Goal: Task Accomplishment & Management: Manage account settings

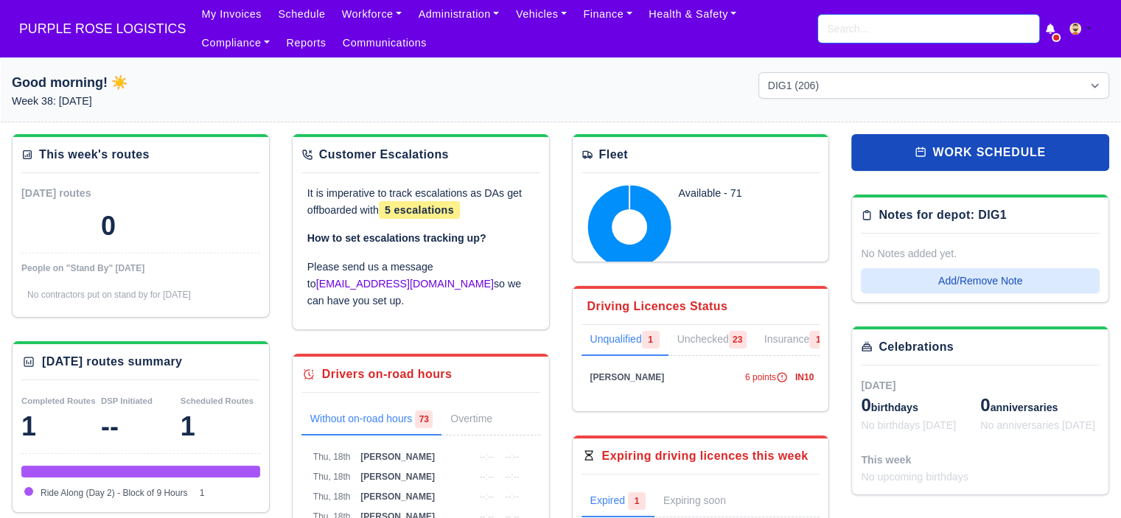
click at [841, 35] on input "search" at bounding box center [928, 29] width 221 height 28
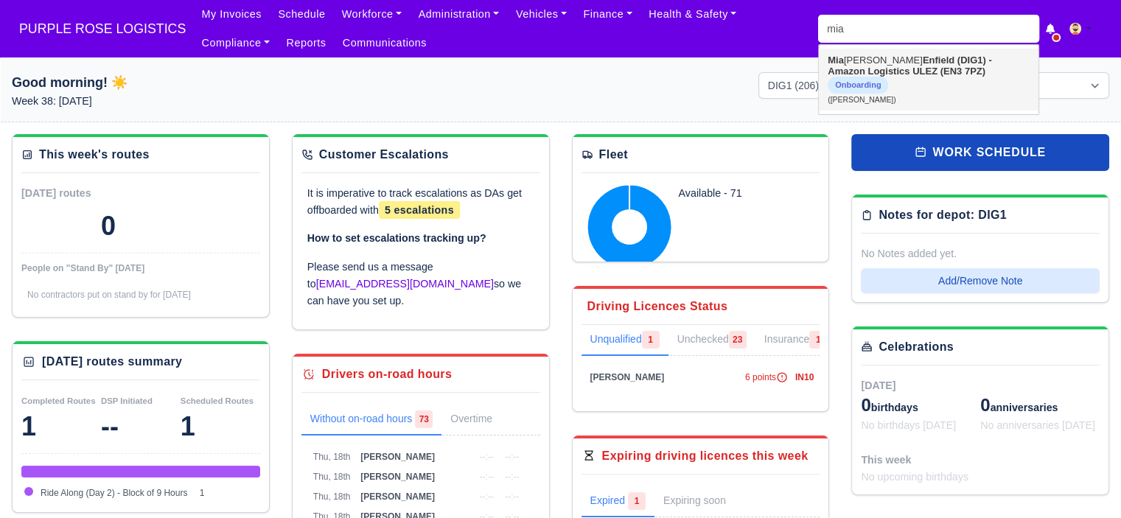
click at [890, 69] on strong "Enfield (DIG1) - Amazon Logistics ULEZ (EN3 7PZ)" at bounding box center [910, 66] width 164 height 22
type input "Mia Nicolaou"
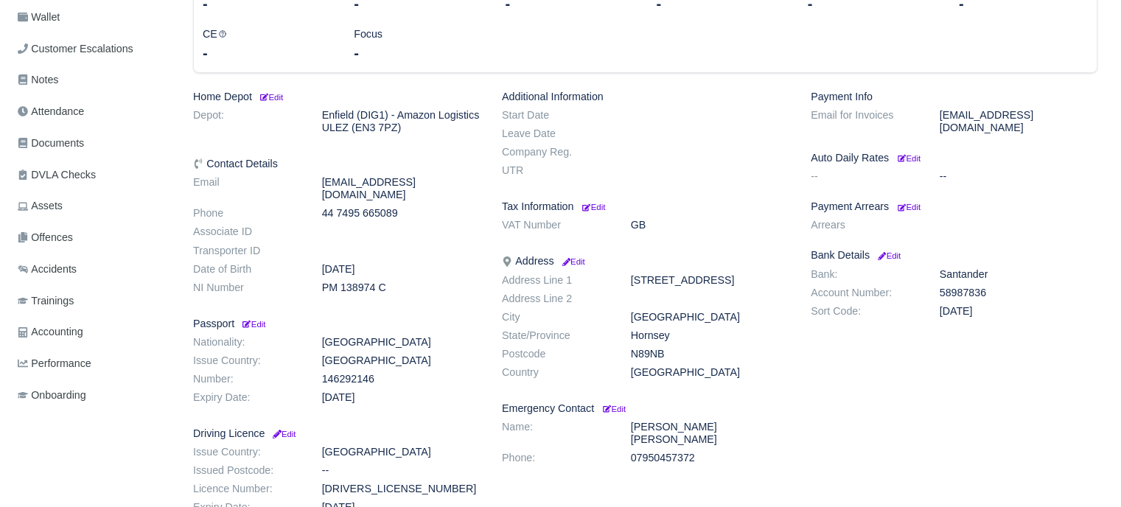
scroll to position [295, 0]
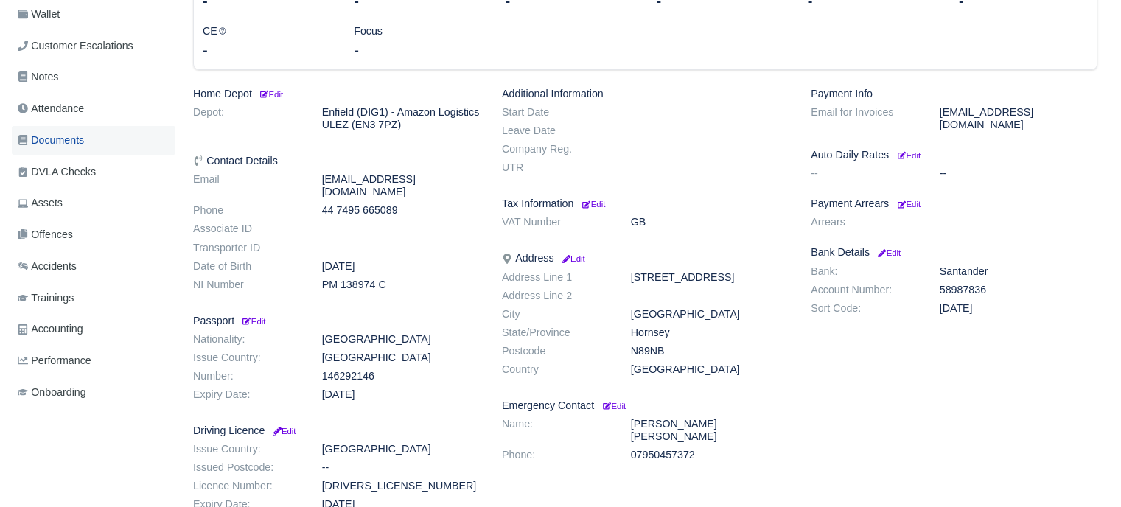
click at [84, 139] on span "Documents" at bounding box center [51, 140] width 66 height 17
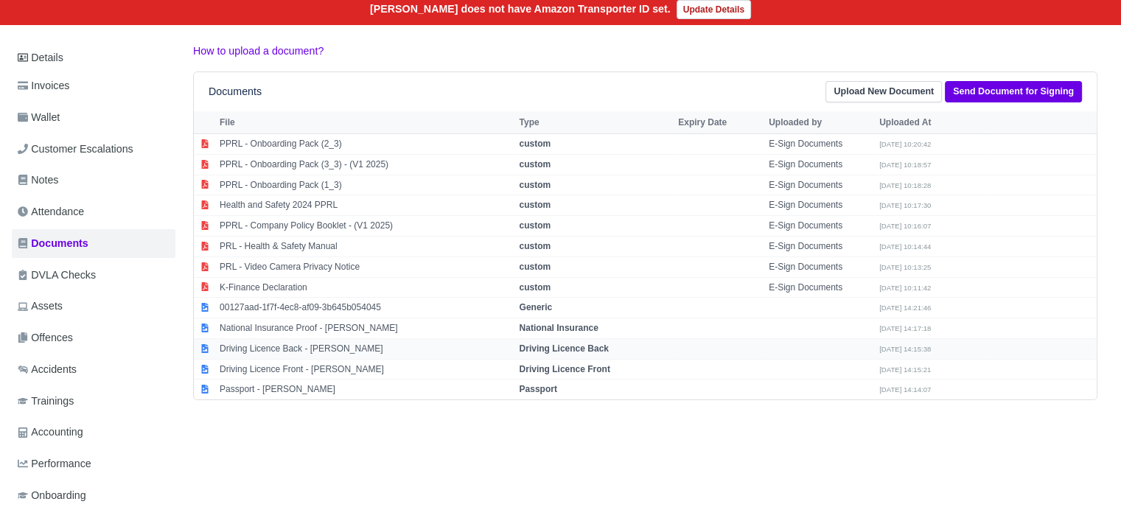
scroll to position [221, 0]
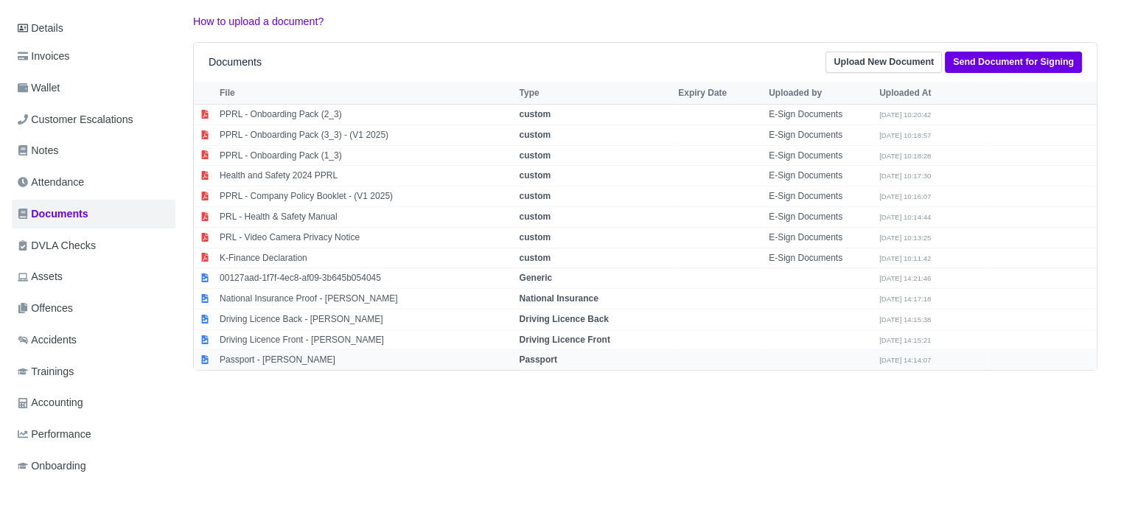
click at [517, 366] on td "Passport" at bounding box center [594, 360] width 159 height 20
select select "passport"
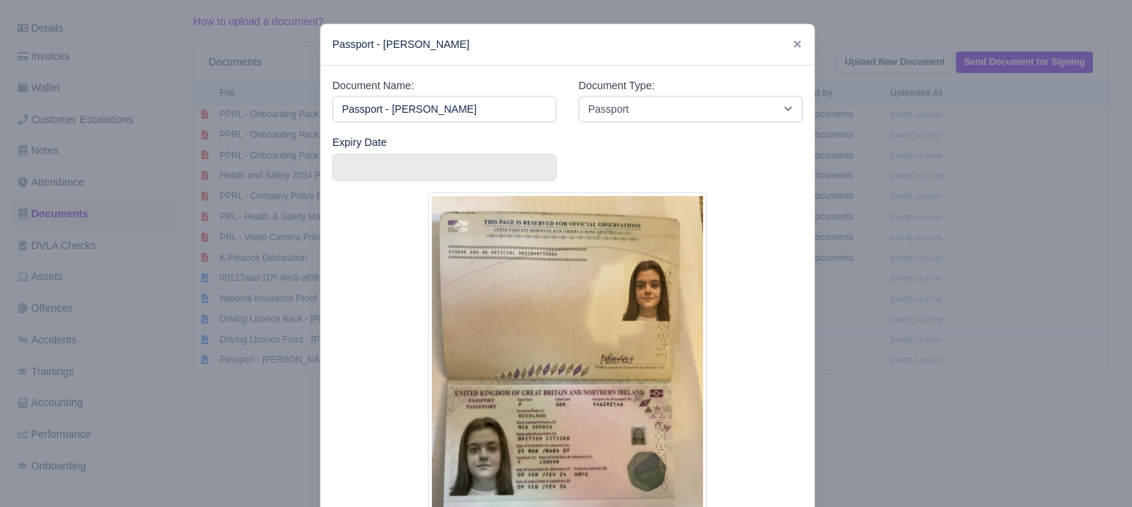
click at [859, 279] on div at bounding box center [566, 253] width 1132 height 507
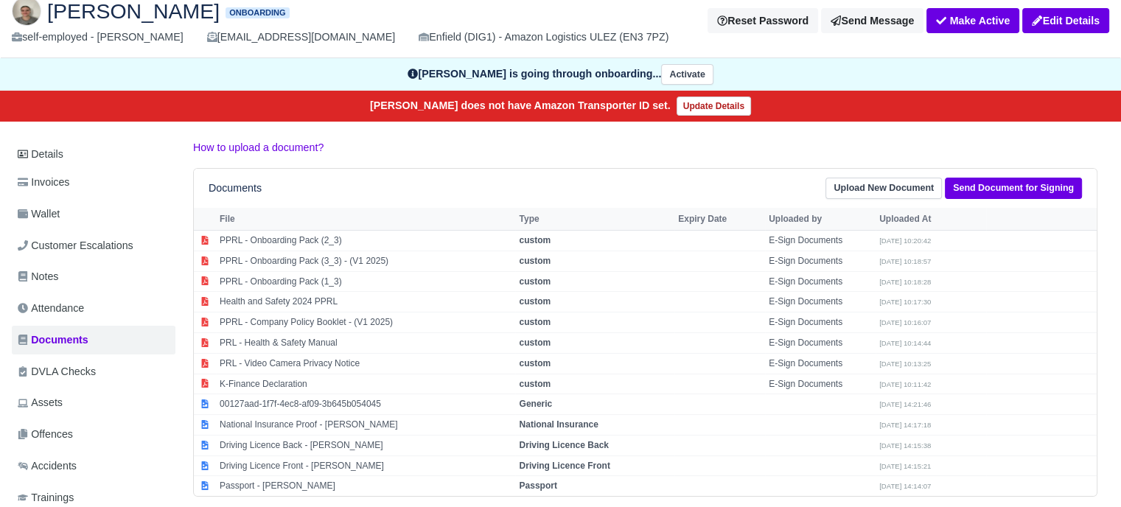
scroll to position [0, 0]
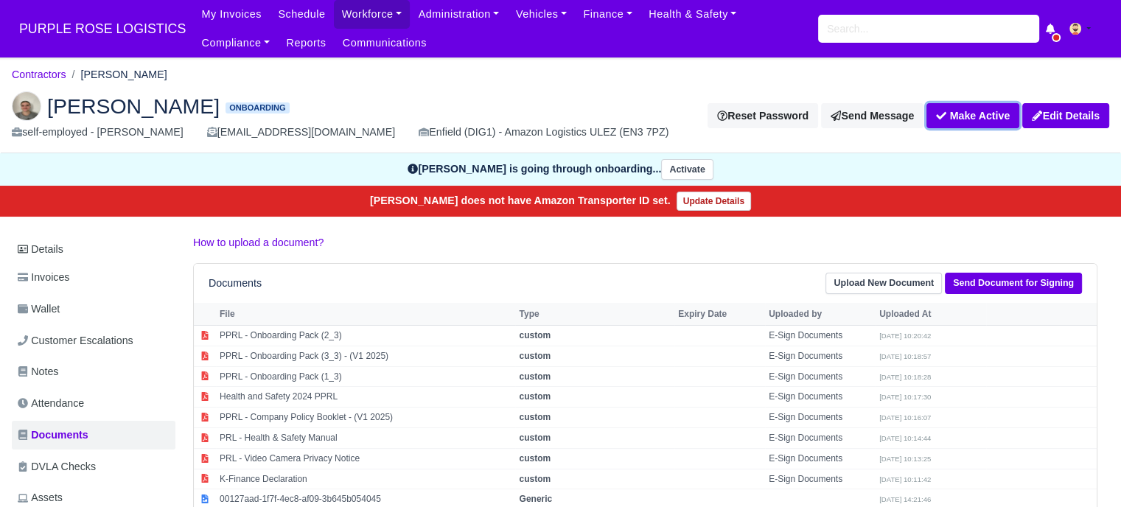
click at [957, 113] on button "Make Active" at bounding box center [972, 115] width 93 height 25
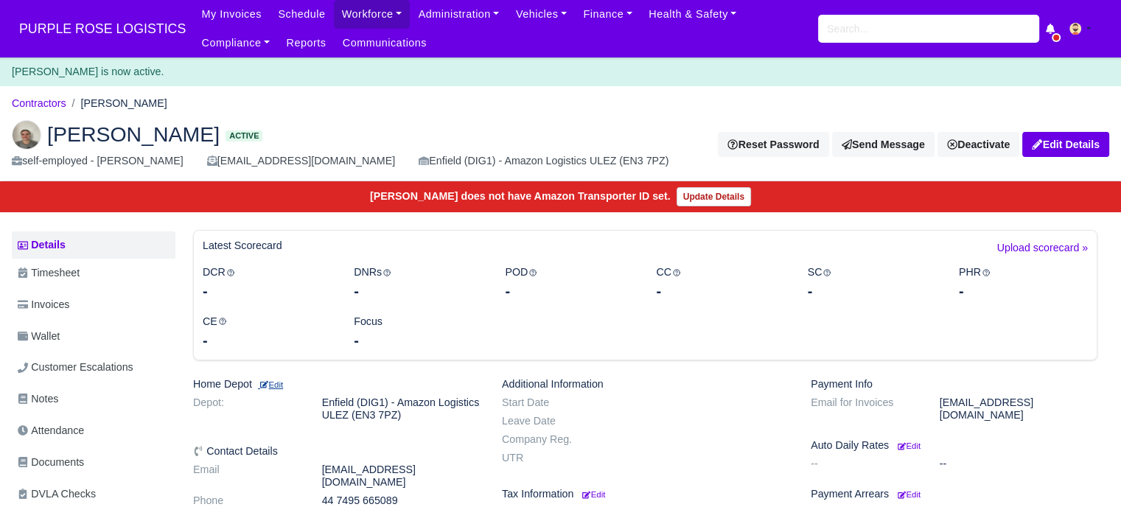
click at [280, 385] on small "Edit" at bounding box center [270, 384] width 25 height 9
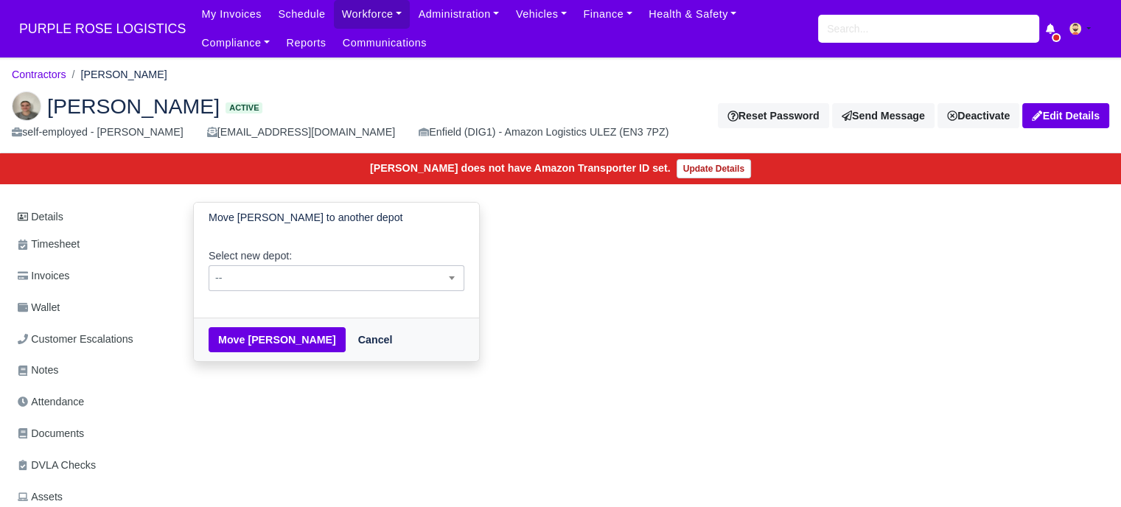
click at [304, 280] on span "--" at bounding box center [336, 278] width 254 height 18
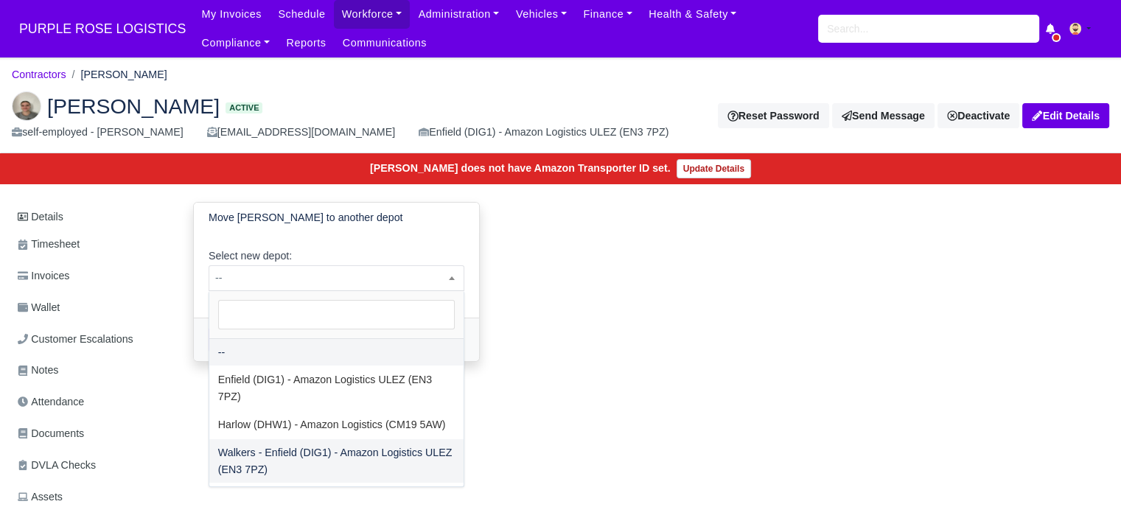
select select "5"
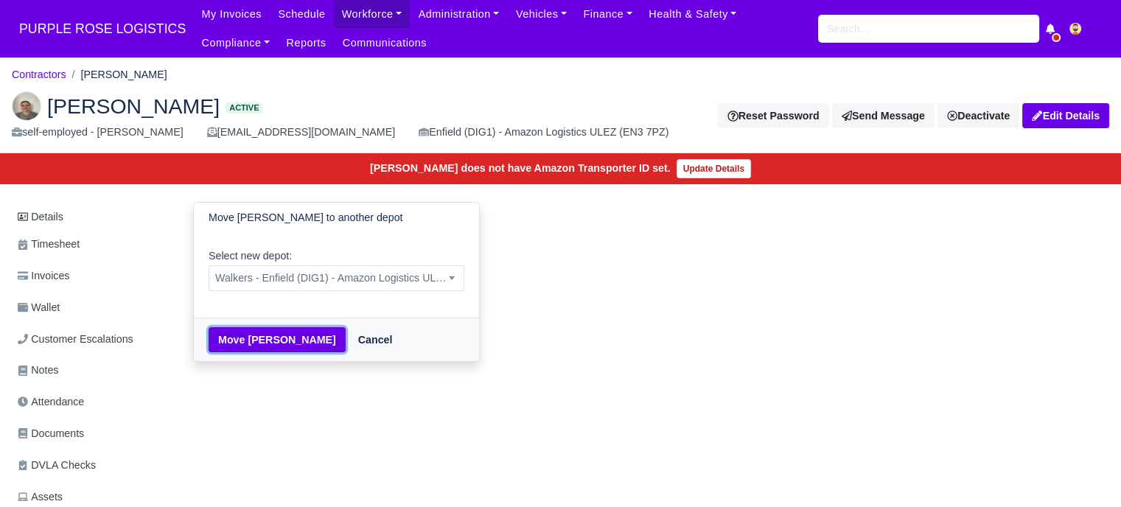
click at [277, 343] on button "Move Mia Nicolaou" at bounding box center [277, 339] width 137 height 25
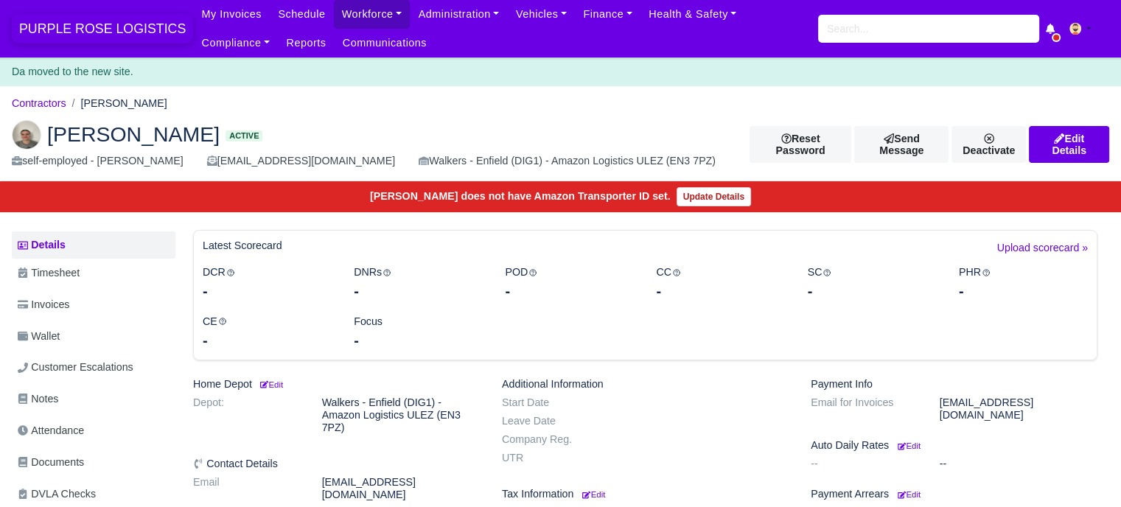
click at [109, 26] on span "PURPLE ROSE LOGISTICS" at bounding box center [102, 28] width 181 height 29
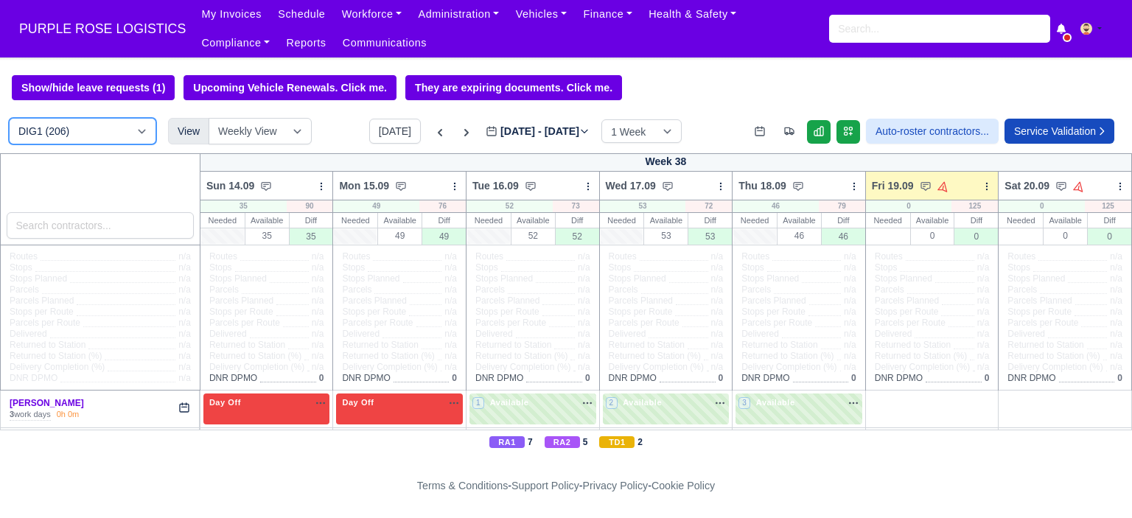
click at [95, 136] on select "DIG1 (206) DAK1 (1) GIMD (55)" at bounding box center [82, 131] width 147 height 27
select select "5"
click at [9, 119] on select "DIG1 (206) DAK1 (1) GIMD (55)" at bounding box center [82, 131] width 147 height 27
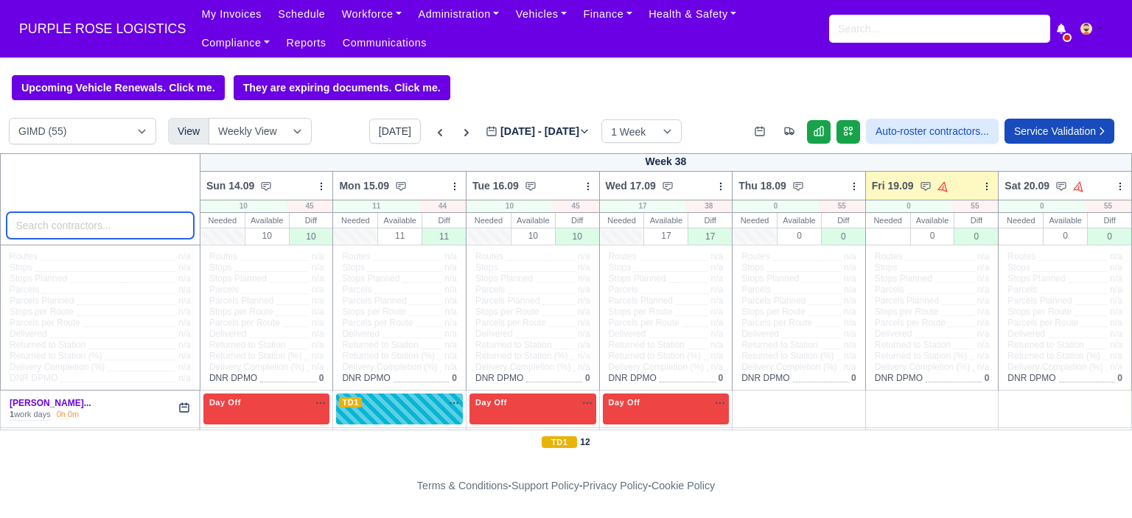
click at [97, 231] on input "search" at bounding box center [100, 225] width 187 height 27
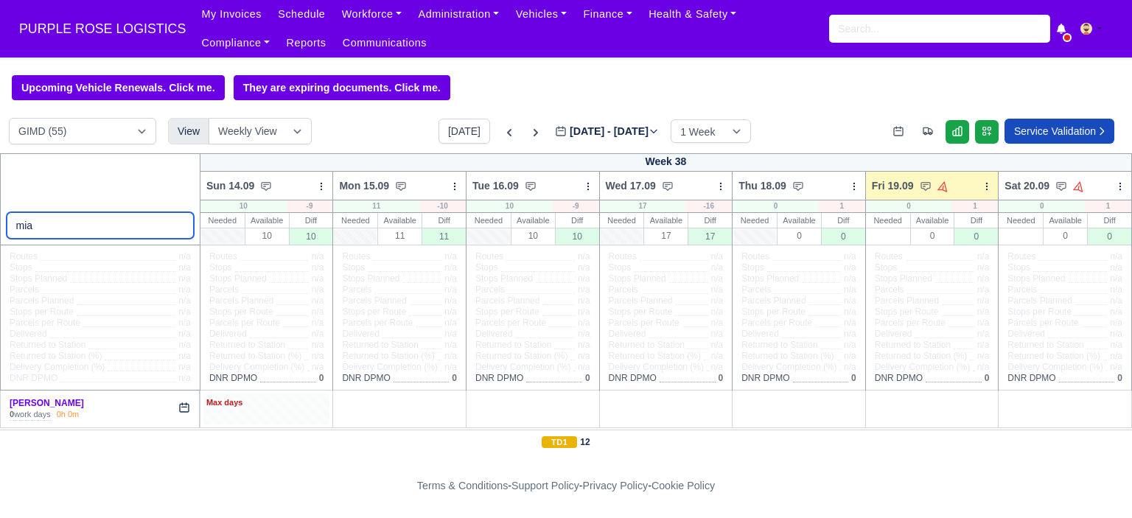
type input "mia"
click at [289, 413] on div "Max days" at bounding box center [266, 409] width 127 height 30
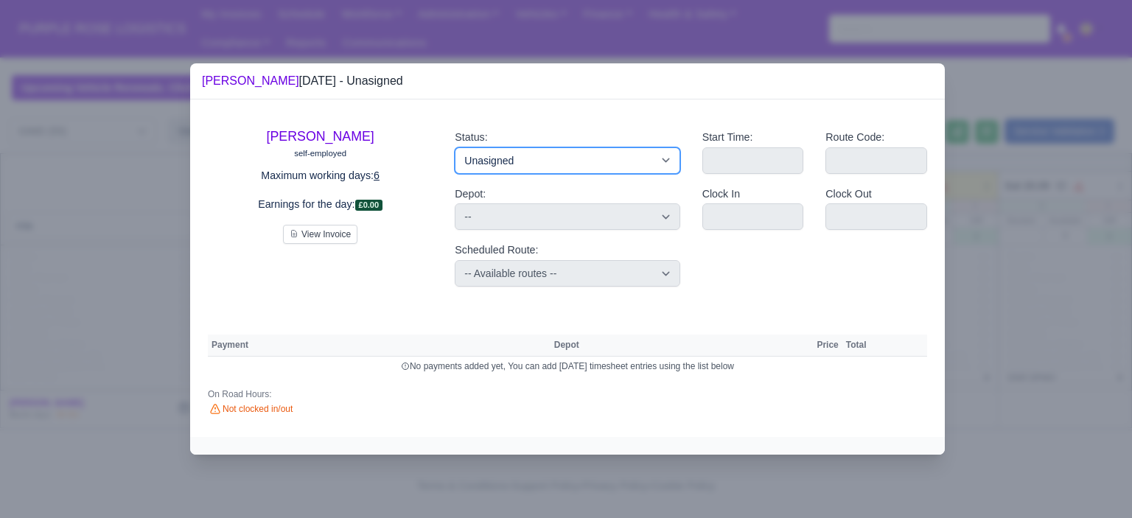
click at [554, 167] on select "Available Day Off Stand By Holiday Other Depot In Office OSM Ridealong Nursery …" at bounding box center [567, 160] width 225 height 27
select select "Day Off"
click at [455, 147] on select "Available Day Off Stand By Holiday Other Depot In Office OSM Ridealong Nursery …" at bounding box center [567, 160] width 225 height 27
select select
select select "na"
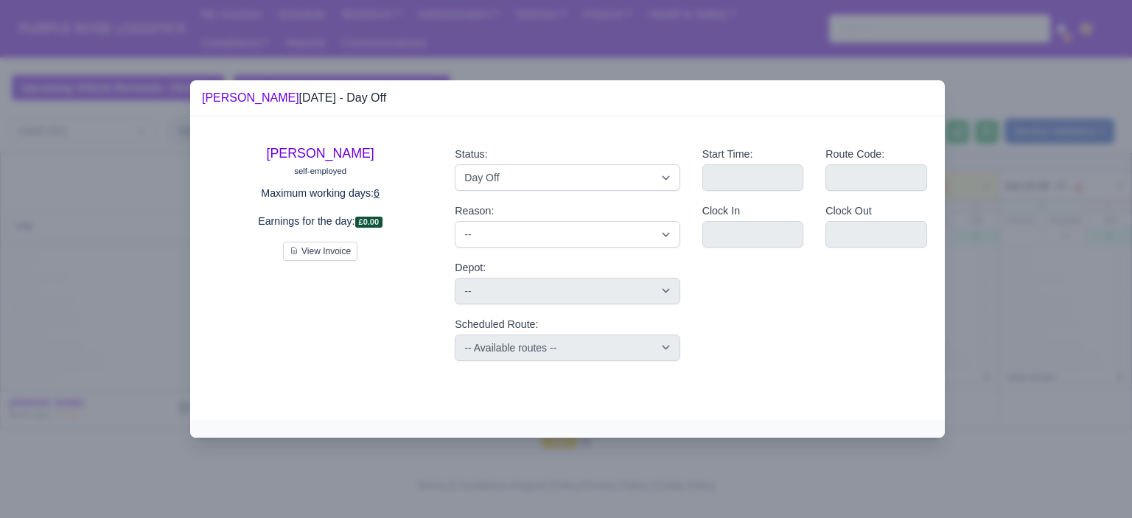
click at [964, 294] on div at bounding box center [566, 259] width 1132 height 518
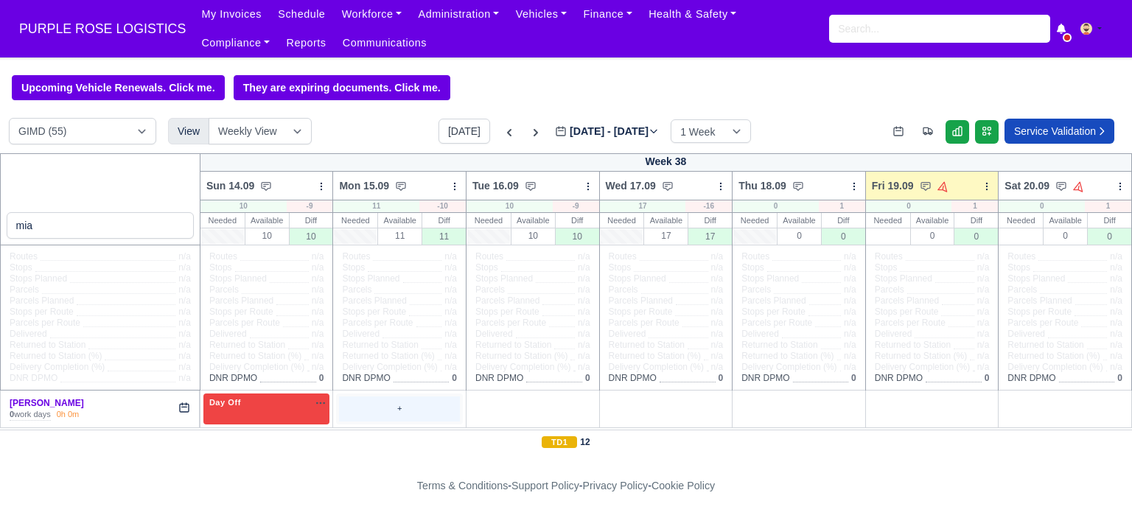
click at [381, 413] on div "+" at bounding box center [399, 409] width 121 height 24
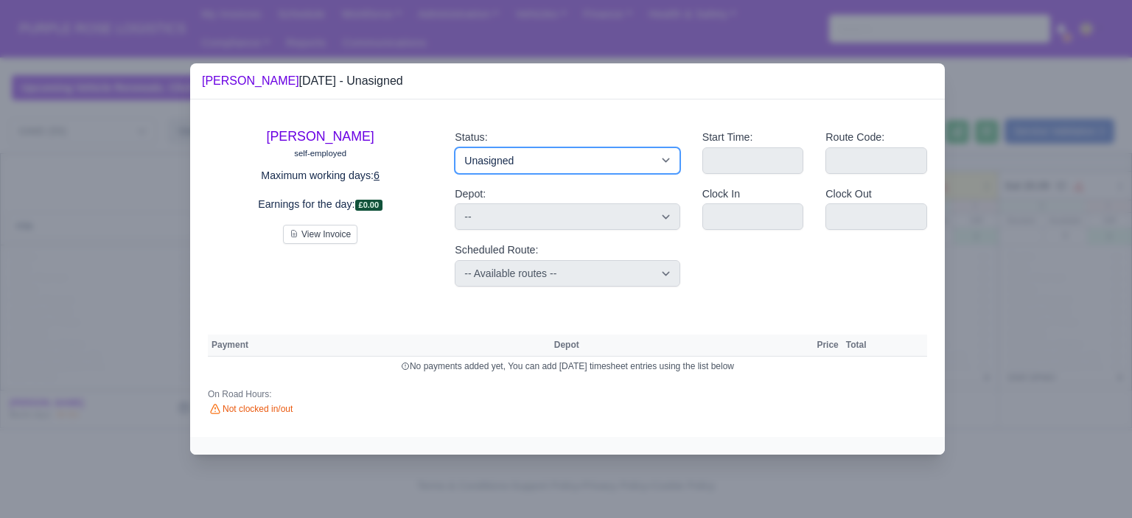
click at [525, 161] on select "Available Day Off Stand By Holiday Other Depot In Office OSM Ridealong Nursery …" at bounding box center [567, 160] width 225 height 27
select select "Day Off"
click at [455, 147] on select "Available Day Off Stand By Holiday Other Depot In Office OSM Ridealong Nursery …" at bounding box center [567, 160] width 225 height 27
select select
select select "na"
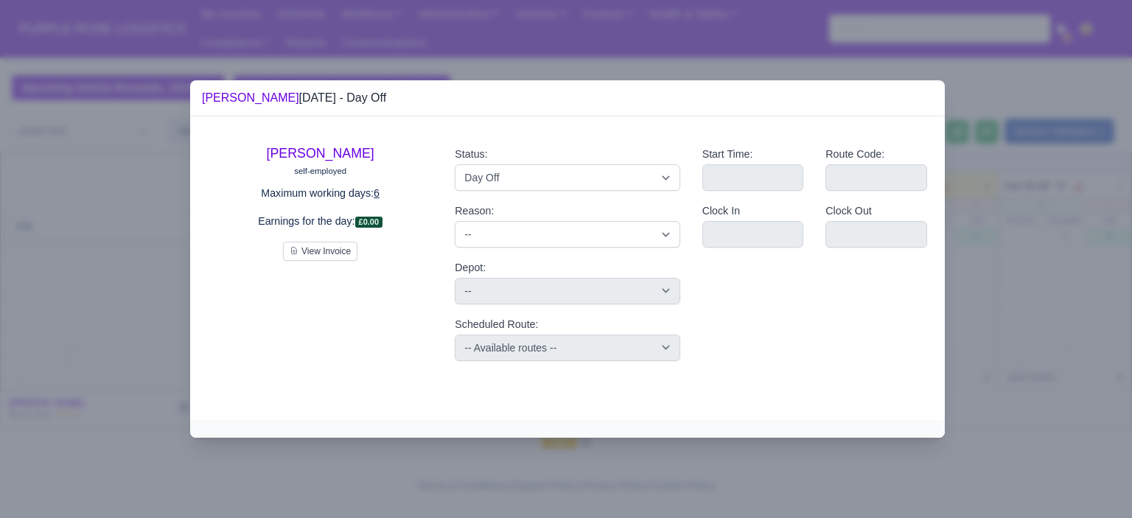
drag, startPoint x: 1017, startPoint y: 262, endPoint x: 969, endPoint y: 281, distance: 51.3
click at [1017, 262] on div at bounding box center [566, 259] width 1132 height 518
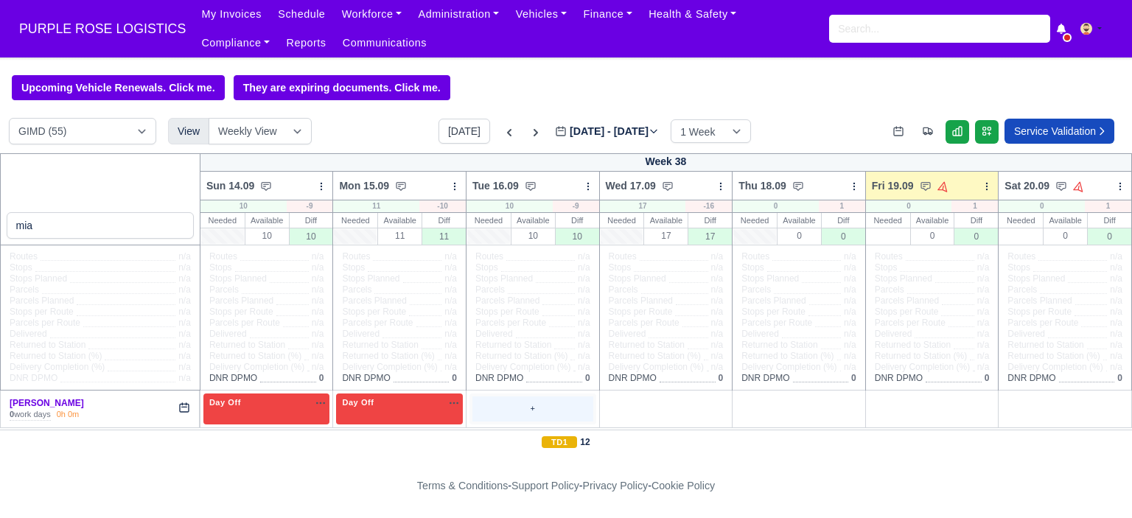
click at [528, 403] on div "+" at bounding box center [532, 409] width 121 height 24
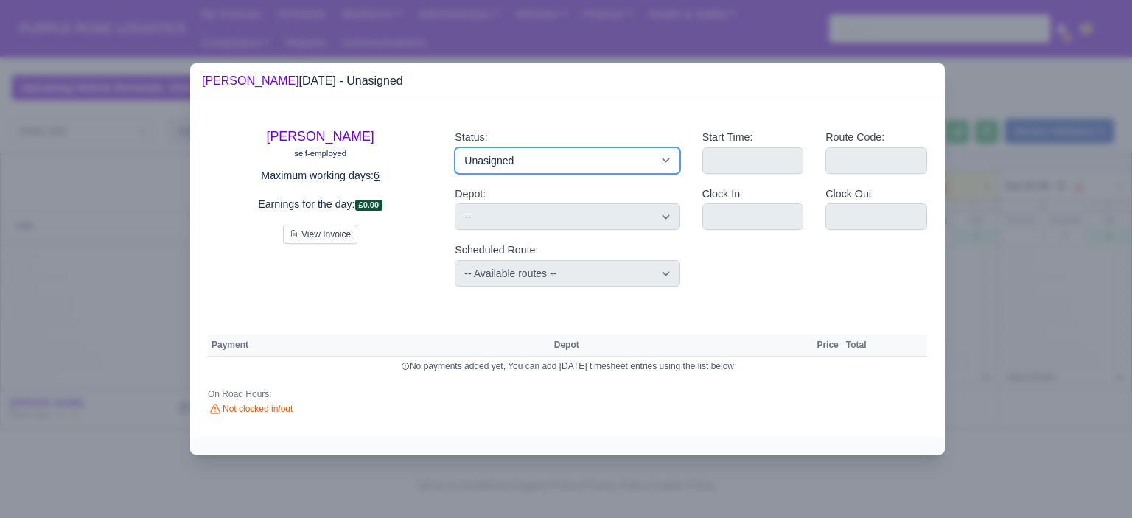
click at [539, 170] on select "Available Day Off Stand By Holiday Other Depot In Office OSM Ridealong Nursery …" at bounding box center [567, 160] width 225 height 27
select select "Day Off"
click at [455, 147] on select "Available Day Off Stand By Holiday Other Depot In Office OSM Ridealong Nursery …" at bounding box center [567, 160] width 225 height 27
select select
select select "na"
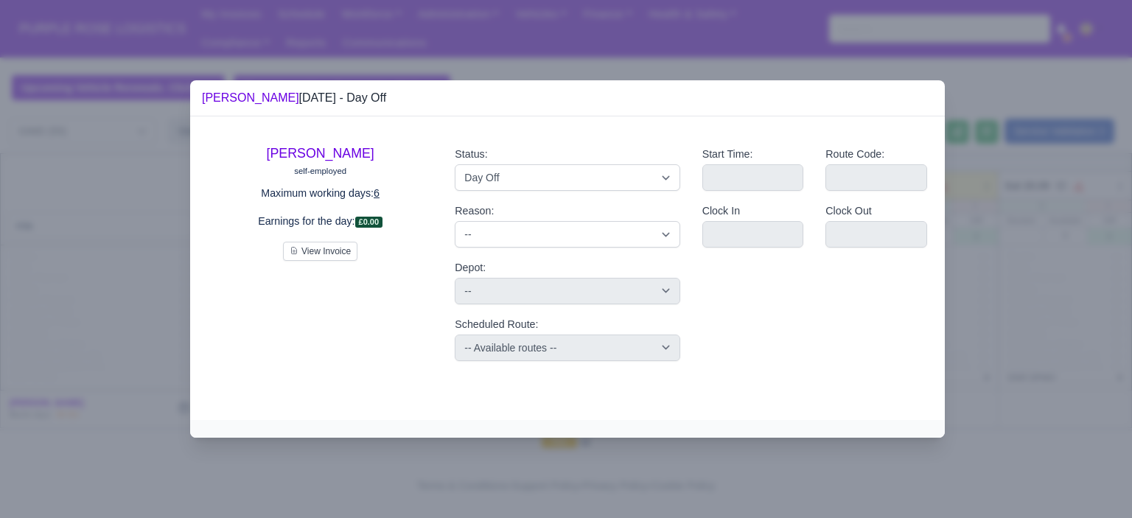
click at [1023, 240] on div at bounding box center [566, 259] width 1132 height 518
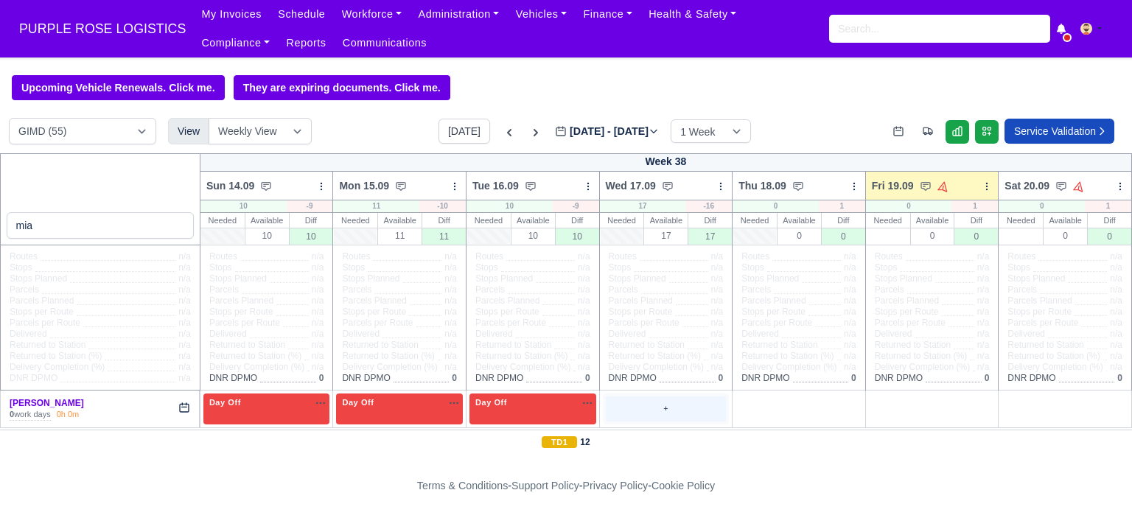
click at [648, 408] on div "+" at bounding box center [666, 409] width 121 height 24
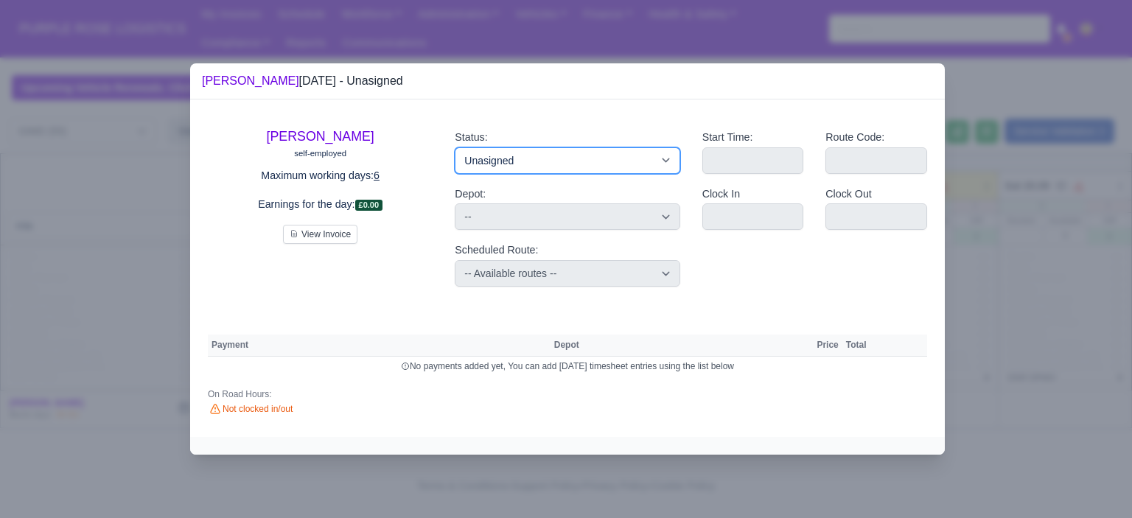
click at [612, 167] on select "Available Day Off Stand By Holiday Other Depot In Office OSM Ridealong Nursery …" at bounding box center [567, 160] width 225 height 27
select select "Training"
click at [455, 147] on select "Available Day Off Stand By Holiday Other Depot In Office OSM Ridealong Nursery …" at bounding box center [567, 160] width 225 height 27
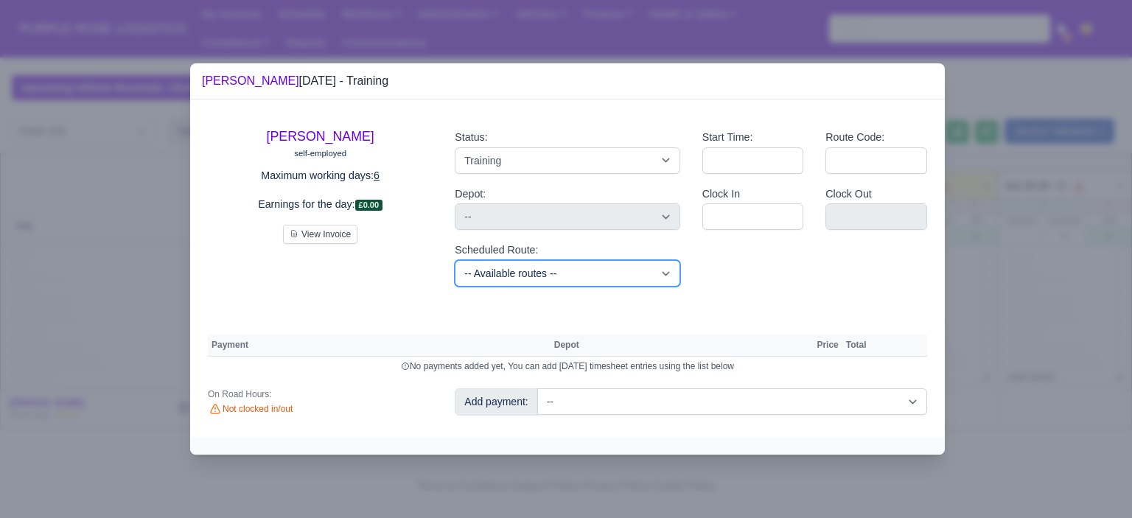
click at [579, 279] on select "-- Available routes -- Standard Parcel - Block of 6 Hours - (SD6) AmFlex RTS Ve…" at bounding box center [567, 273] width 225 height 27
select select "6"
click at [455, 260] on select "-- Available routes -- Standard Parcel - Block of 6 Hours - (SD6) AmFlex RTS Ve…" at bounding box center [567, 273] width 225 height 27
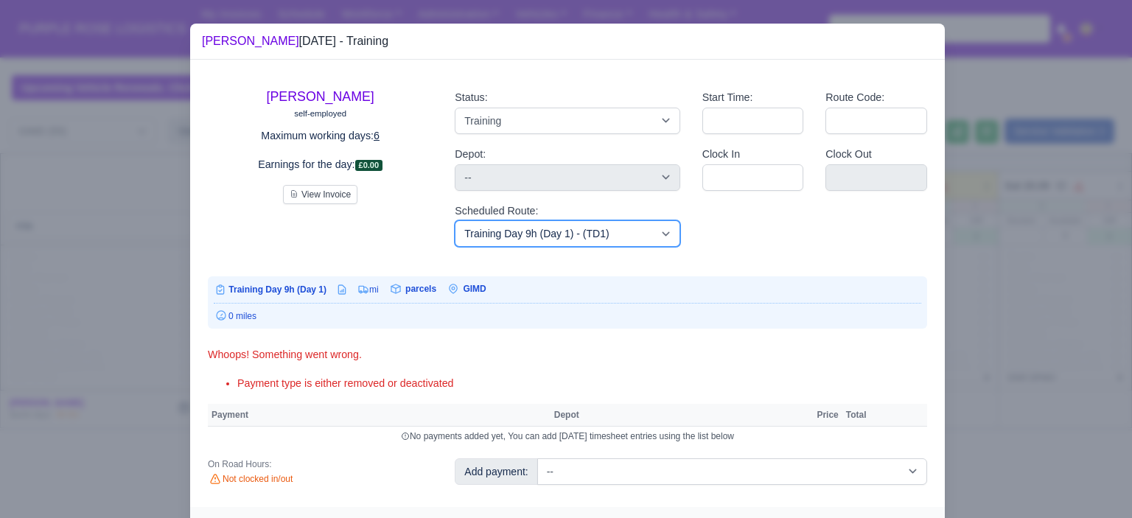
scroll to position [30, 0]
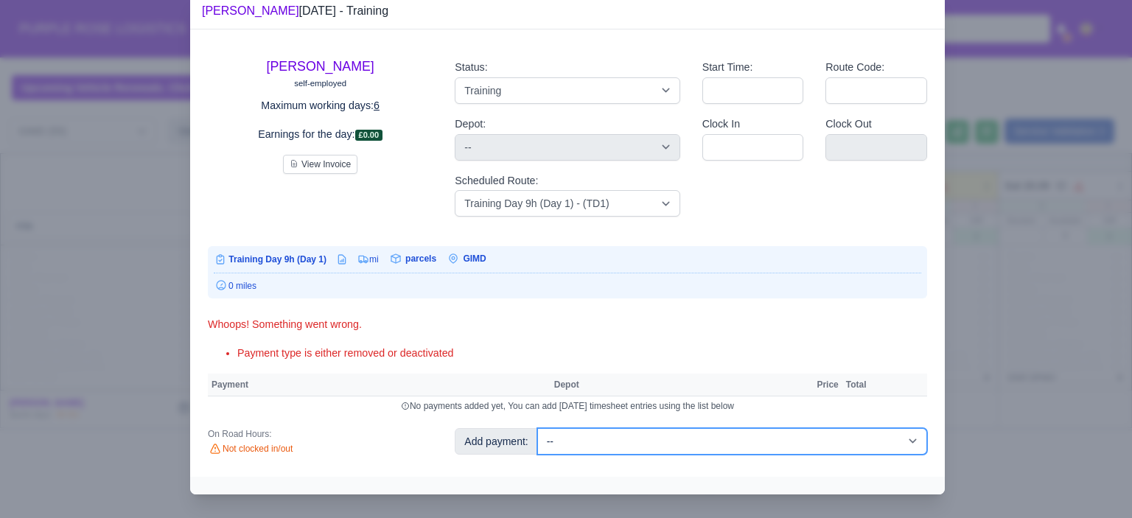
drag, startPoint x: 727, startPoint y: 441, endPoint x: 725, endPoint y: 410, distance: 31.7
click at [727, 441] on select "-- Additional Hour Support (£14.50) Additional Hour Support (Walkers) (£13.50) …" at bounding box center [732, 441] width 390 height 27
click at [793, 434] on select "-- Additional Hour Support (£14.50) Additional Hour Support (Walkers) (£13.50) …" at bounding box center [732, 441] width 390 height 27
select select "104"
click at [537, 428] on select "-- Additional Hour Support (£14.50) Additional Hour Support (Walkers) (£13.50) …" at bounding box center [732, 441] width 390 height 27
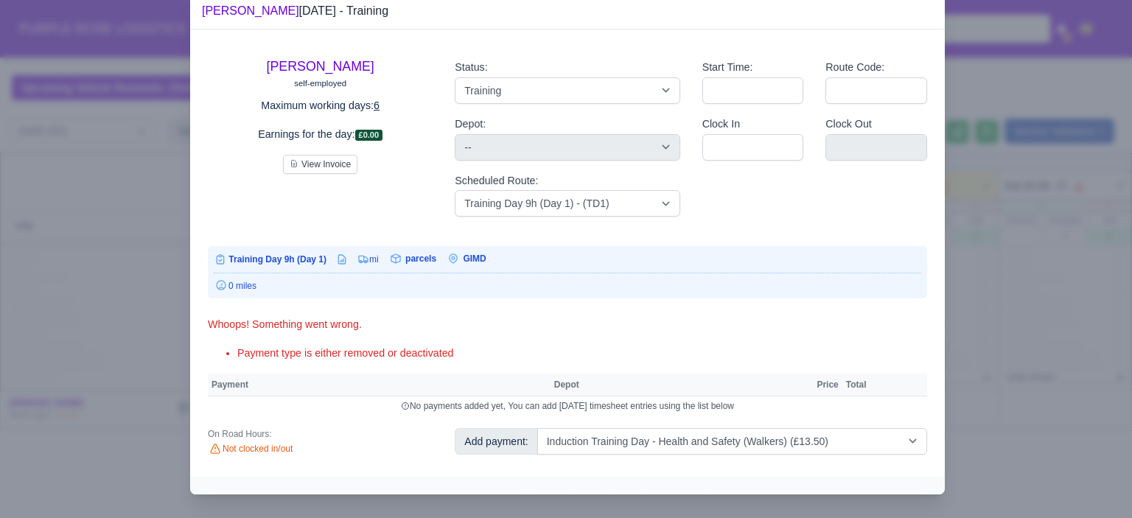
select select "5"
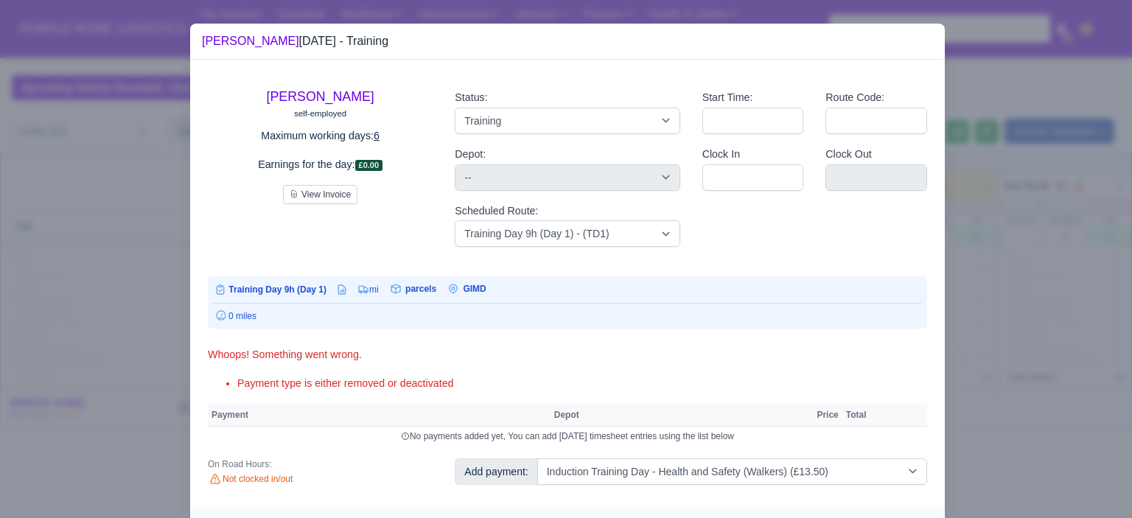
select select "5"
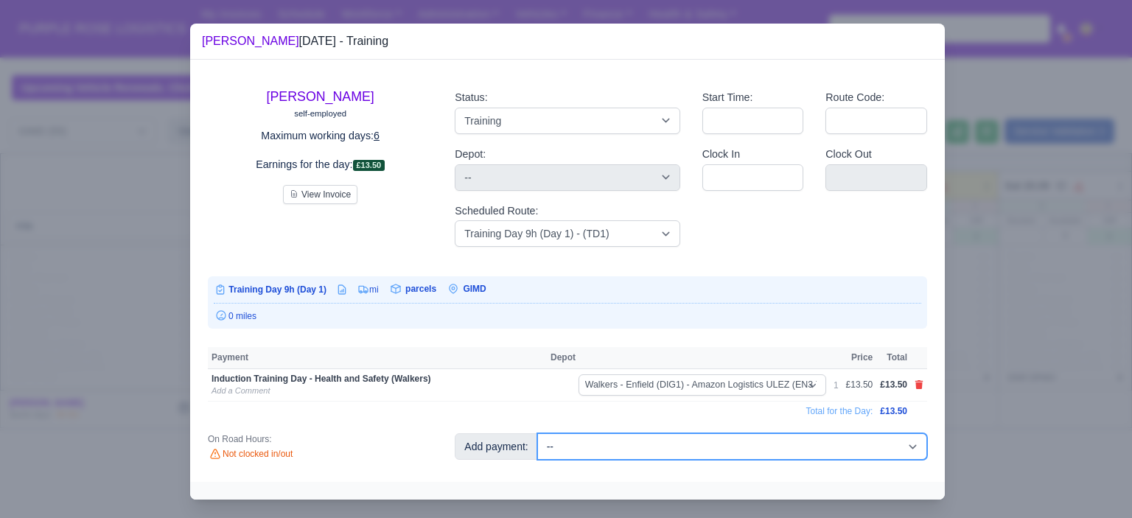
click at [819, 449] on select "-- Additional Hour Support (£14.50) Additional Hour Support (Walkers) (£13.50) …" at bounding box center [732, 446] width 390 height 27
select select "85"
click at [537, 433] on select "-- Additional Hour Support (£14.50) Additional Hour Support (Walkers) (£13.50) …" at bounding box center [732, 446] width 390 height 27
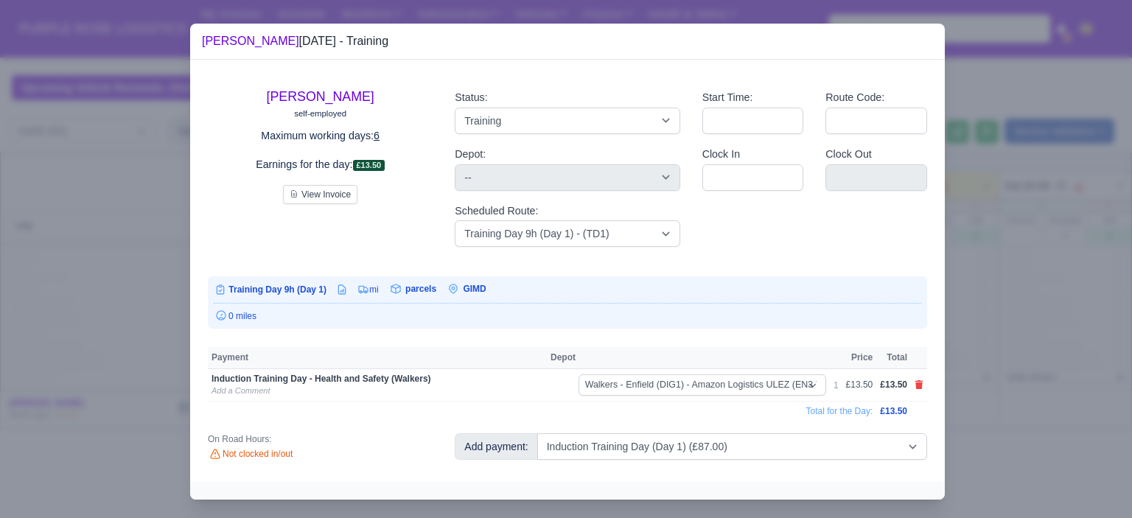
select select "5"
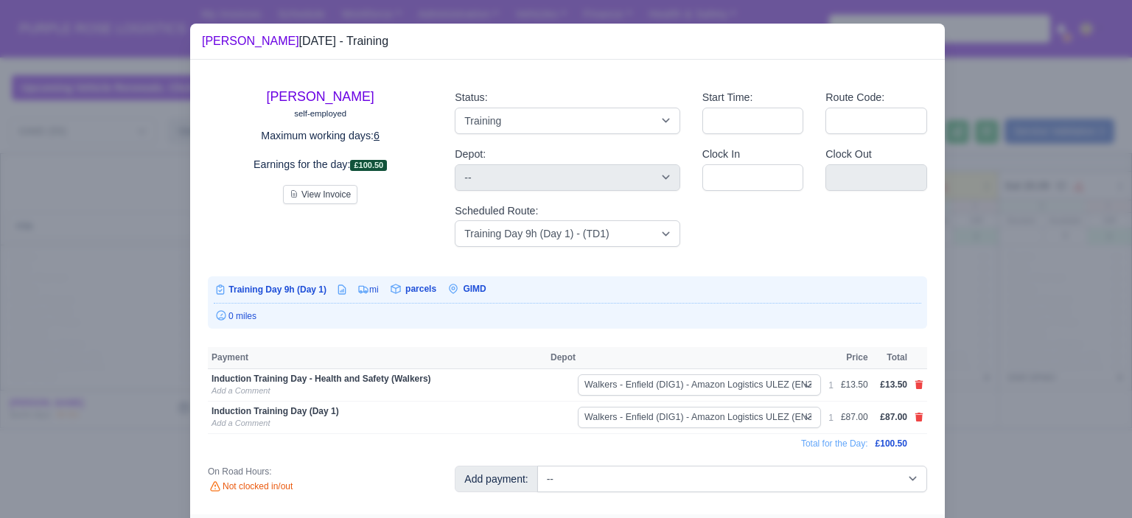
click at [1005, 383] on div at bounding box center [566, 259] width 1132 height 518
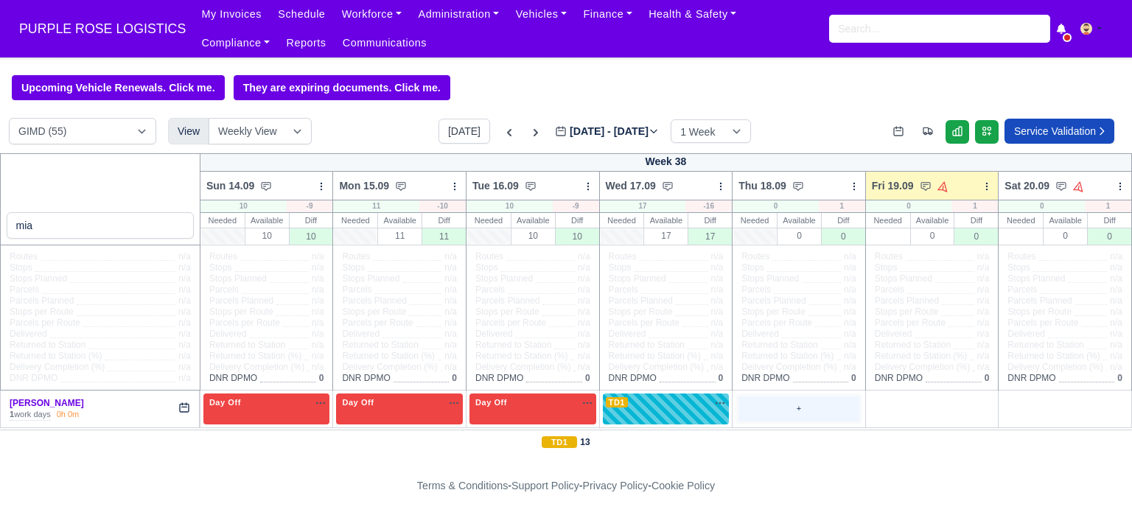
click at [797, 408] on div "+" at bounding box center [799, 409] width 121 height 24
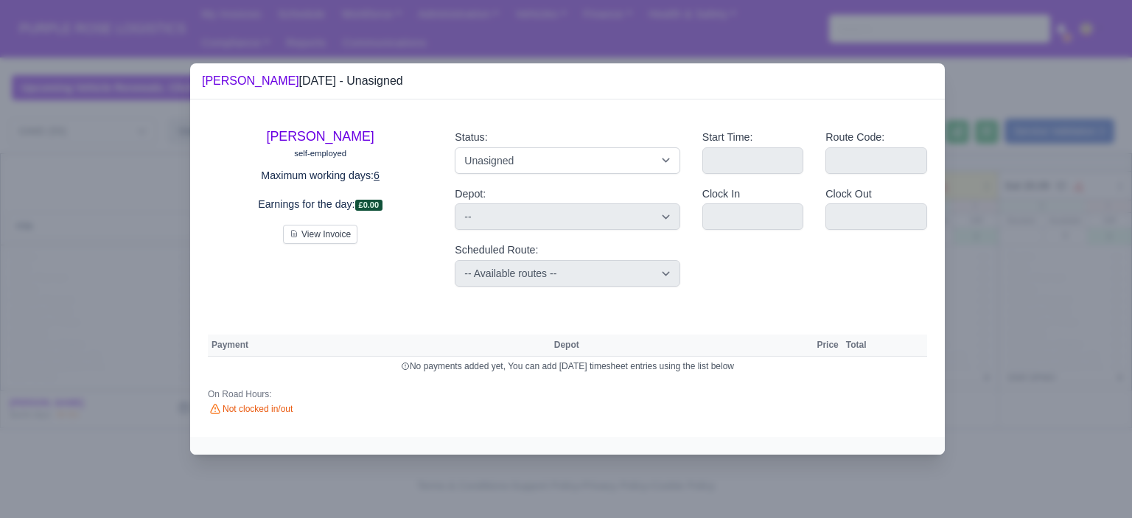
click at [576, 146] on div "Status: Available Day Off Stand By Holiday Other Depot In Office OSM Ridealong …" at bounding box center [567, 151] width 225 height 45
click at [577, 160] on select "Available Day Off Stand By Holiday Other Depot In Office OSM Ridealong Nursery …" at bounding box center [567, 160] width 225 height 27
select select "Day Off"
click at [455, 147] on select "Available Day Off Stand By Holiday Other Depot In Office OSM Ridealong Nursery …" at bounding box center [567, 160] width 225 height 27
select select
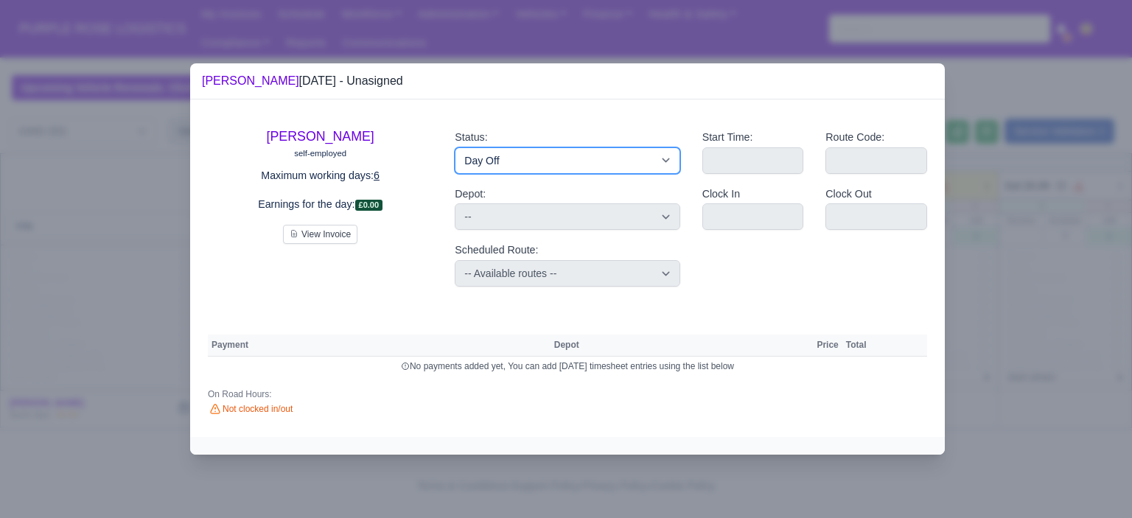
select select "na"
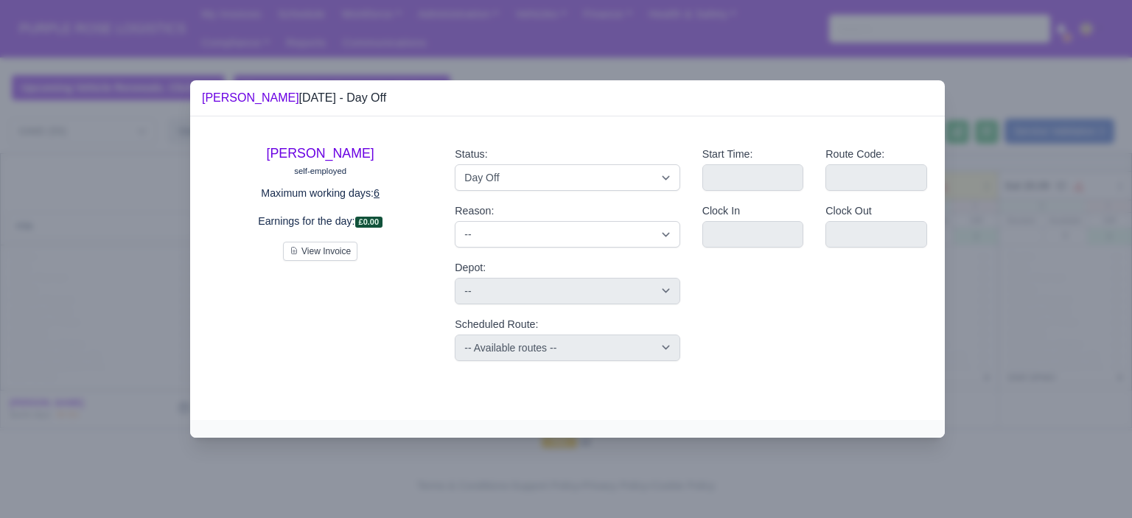
click at [1008, 249] on div at bounding box center [566, 259] width 1132 height 518
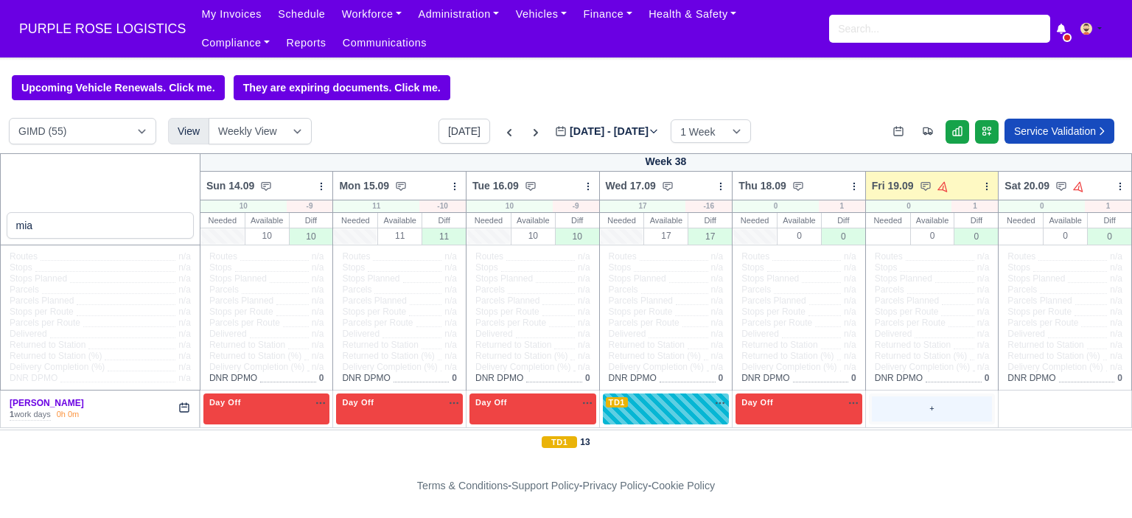
click at [905, 413] on div "+" at bounding box center [932, 409] width 121 height 24
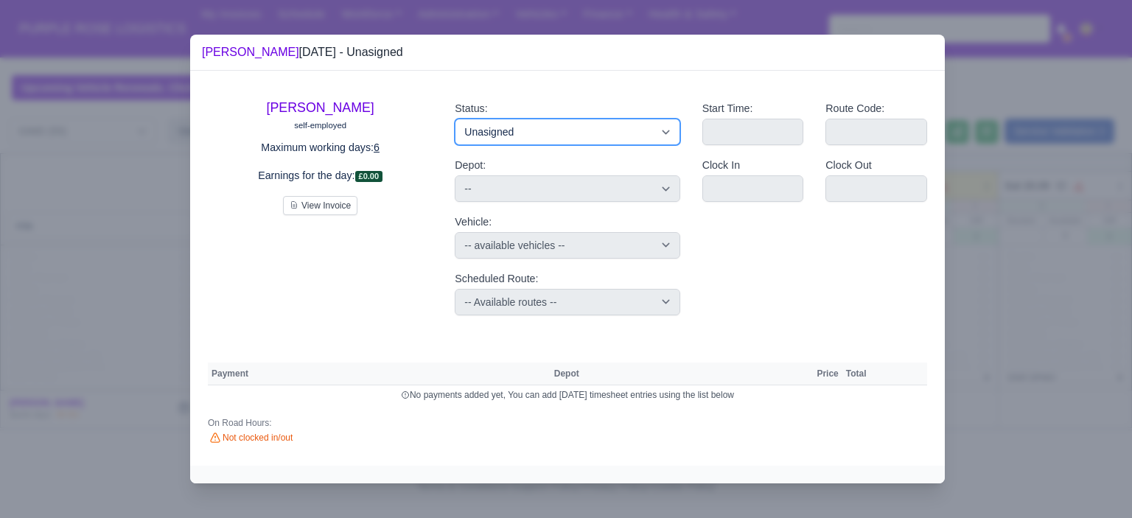
drag, startPoint x: 568, startPoint y: 137, endPoint x: 572, endPoint y: 144, distance: 7.6
click at [569, 137] on select "Available Day Off Stand By Holiday Other Depot In Office OSM Ridealong Nursery …" at bounding box center [567, 132] width 225 height 27
select select "Day Off"
click at [455, 119] on select "Available Day Off Stand By Holiday Other Depot In Office OSM Ridealong Nursery …" at bounding box center [567, 132] width 225 height 27
select select "na"
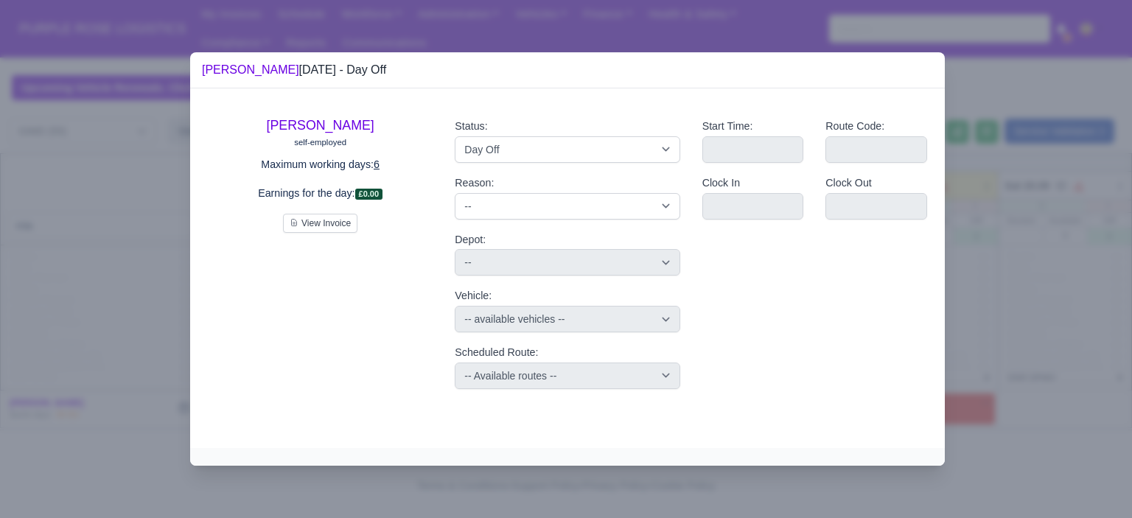
click at [1023, 251] on div at bounding box center [566, 259] width 1132 height 518
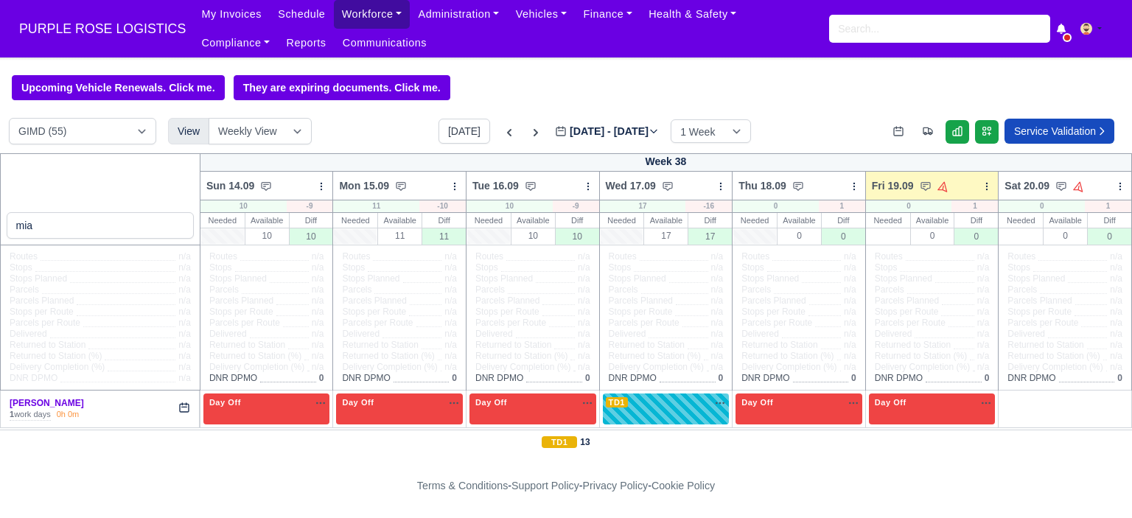
click at [354, 17] on link "Workforce" at bounding box center [372, 14] width 77 height 29
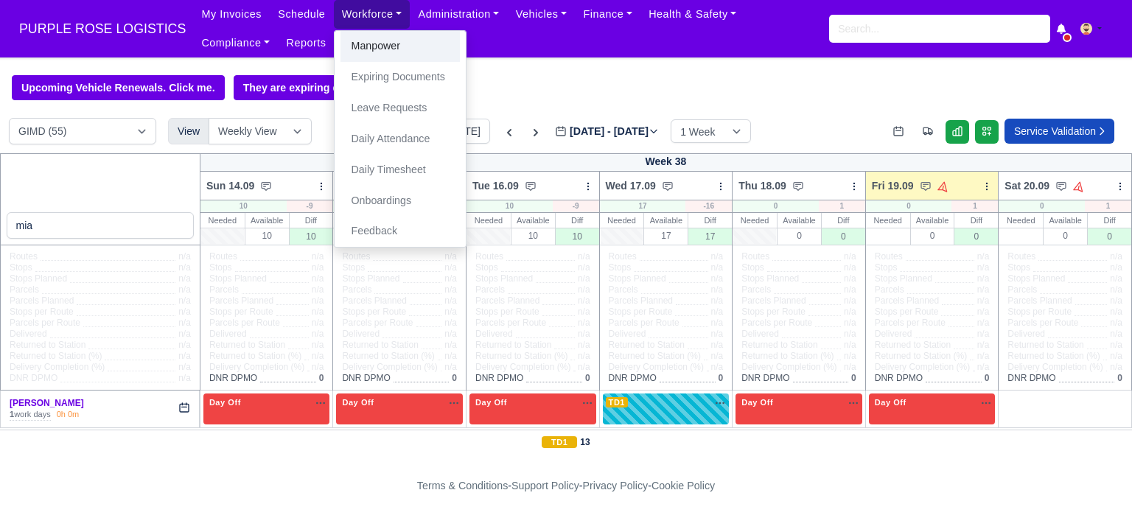
click at [374, 49] on link "Manpower" at bounding box center [400, 46] width 119 height 31
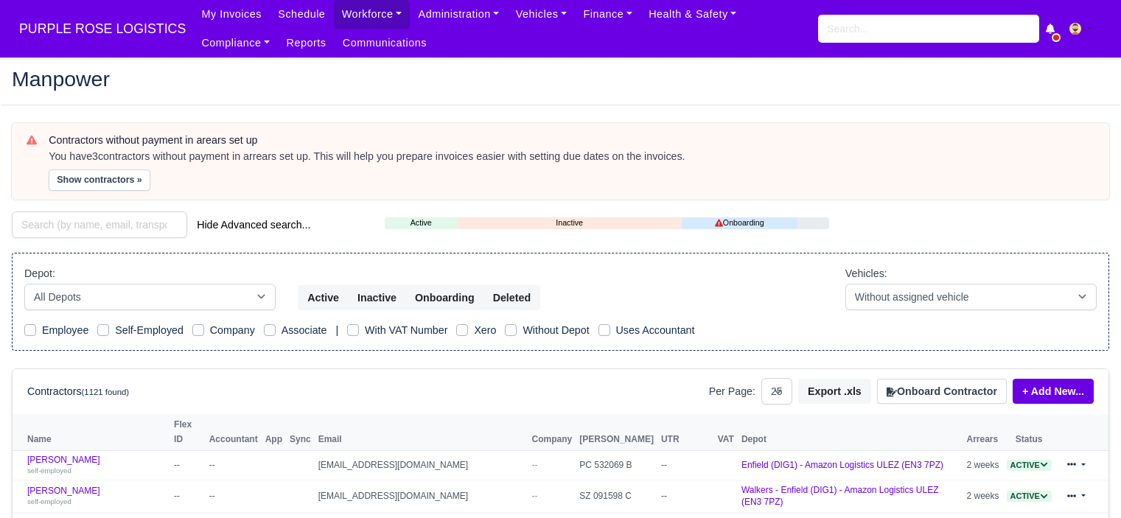
select select "25"
